Goal: Information Seeking & Learning: Learn about a topic

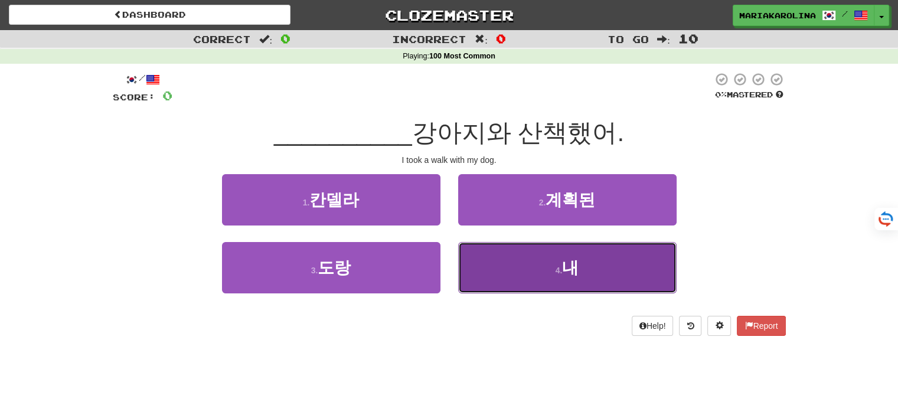
click at [539, 267] on button "4 . 내" at bounding box center [567, 267] width 218 height 51
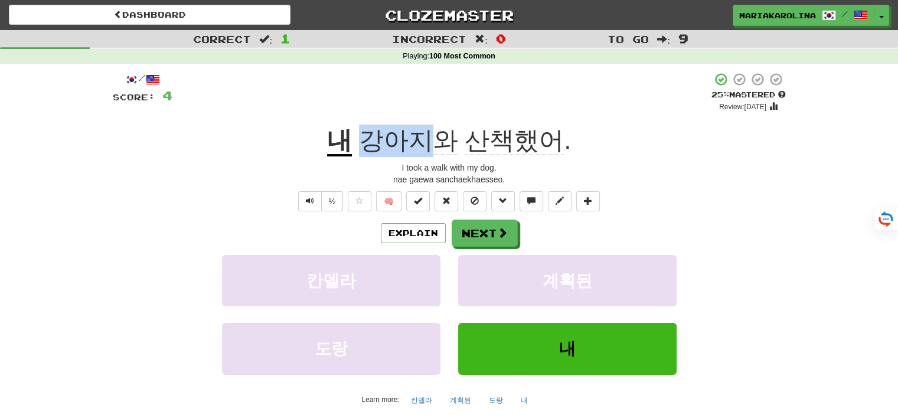
drag, startPoint x: 362, startPoint y: 146, endPoint x: 427, endPoint y: 142, distance: 65.0
click at [427, 142] on span "강아지와 산책했어 ." at bounding box center [461, 140] width 219 height 28
copy span "강아지"
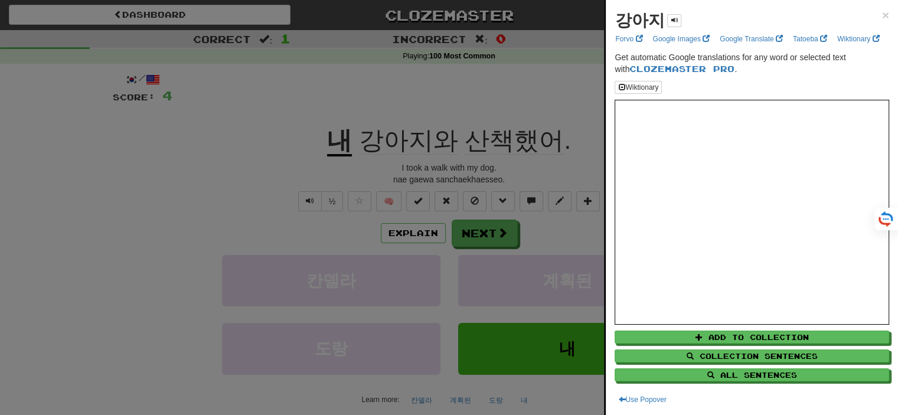
click at [261, 217] on div at bounding box center [449, 207] width 898 height 415
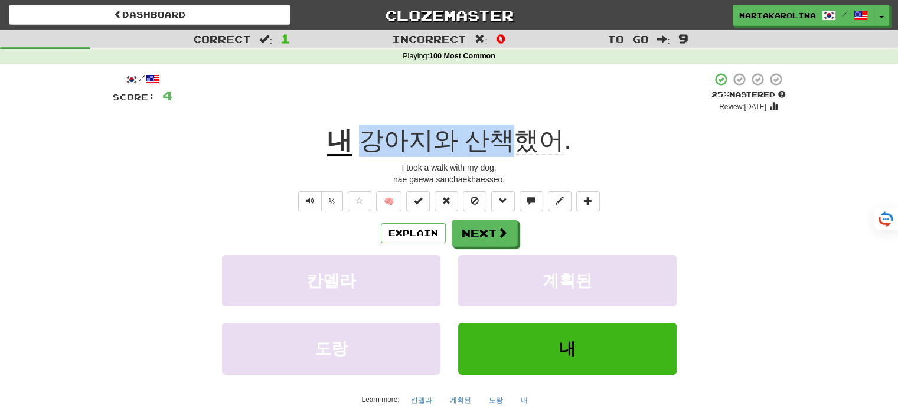
drag, startPoint x: 367, startPoint y: 136, endPoint x: 518, endPoint y: 140, distance: 151.1
click at [518, 140] on span "강아지와 산책했어 ." at bounding box center [461, 140] width 219 height 28
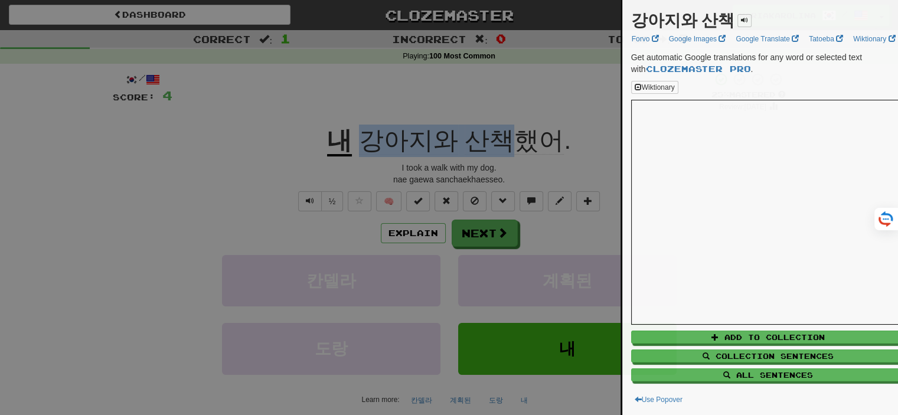
copy span "강아지와 산책"
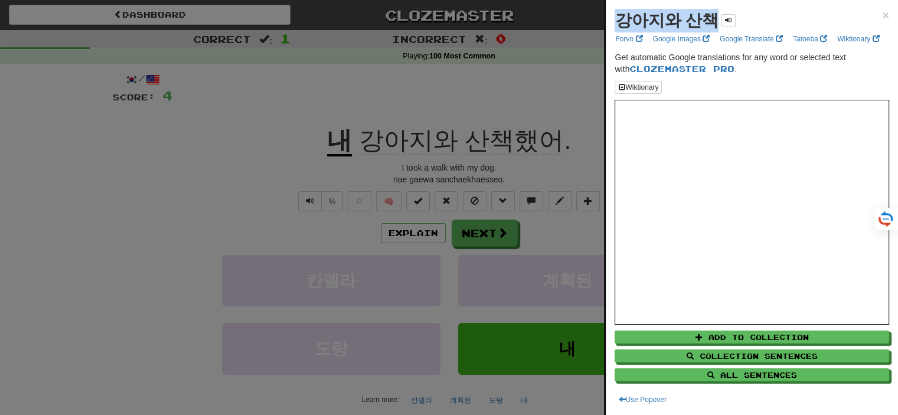
drag, startPoint x: 616, startPoint y: 14, endPoint x: 704, endPoint y: 21, distance: 87.6
click at [704, 21] on strong "강아지와 산책" at bounding box center [666, 20] width 104 height 18
copy strong "강아지와 산책"
